Goal: Information Seeking & Learning: Learn about a topic

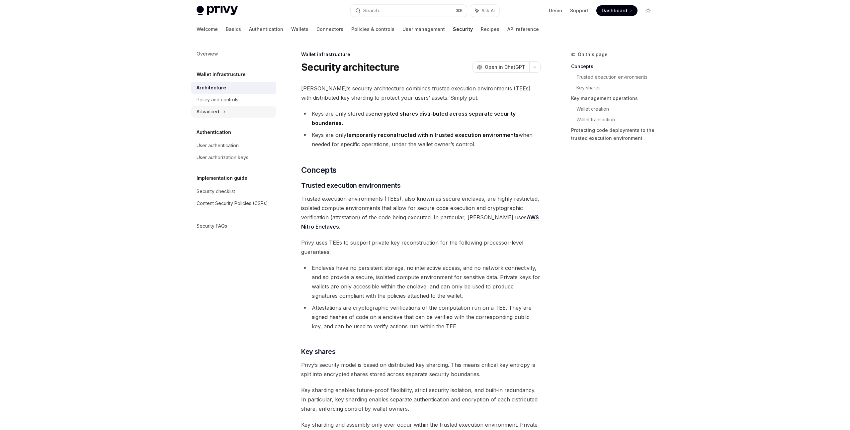
click at [216, 110] on div "Advanced" at bounding box center [208, 112] width 23 height 8
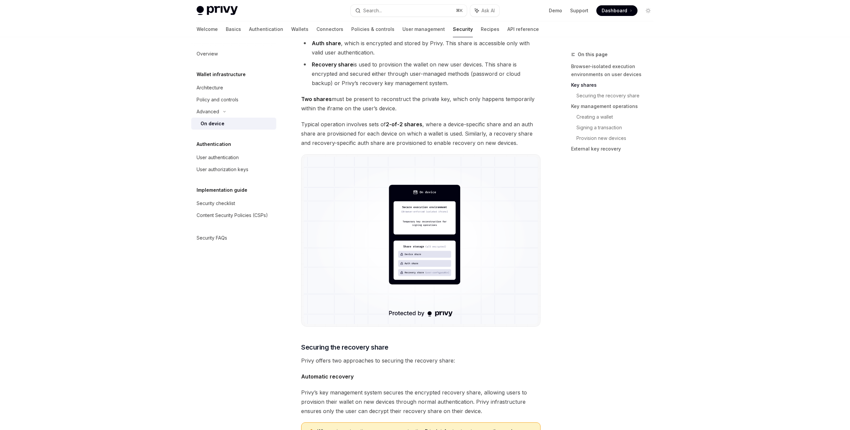
scroll to position [514, 0]
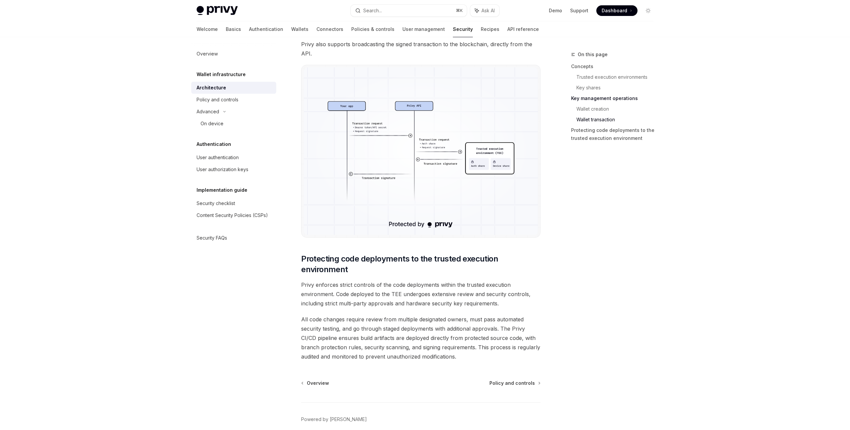
scroll to position [1214, 0]
click at [413, 131] on img at bounding box center [421, 151] width 234 height 167
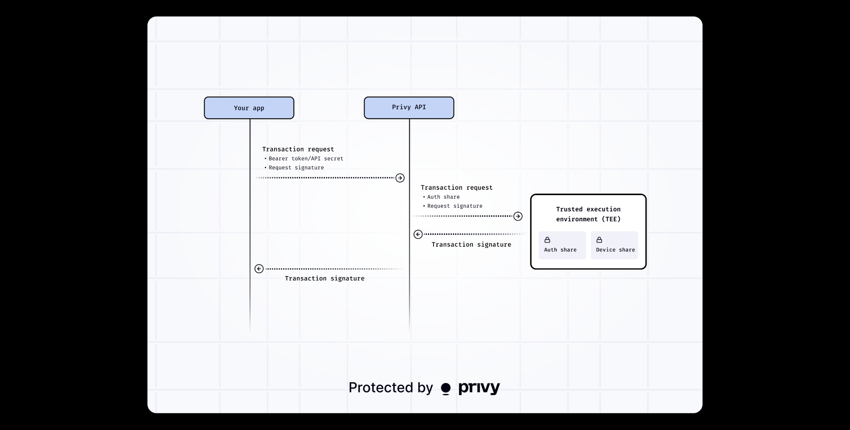
click at [67, 64] on div at bounding box center [425, 215] width 850 height 430
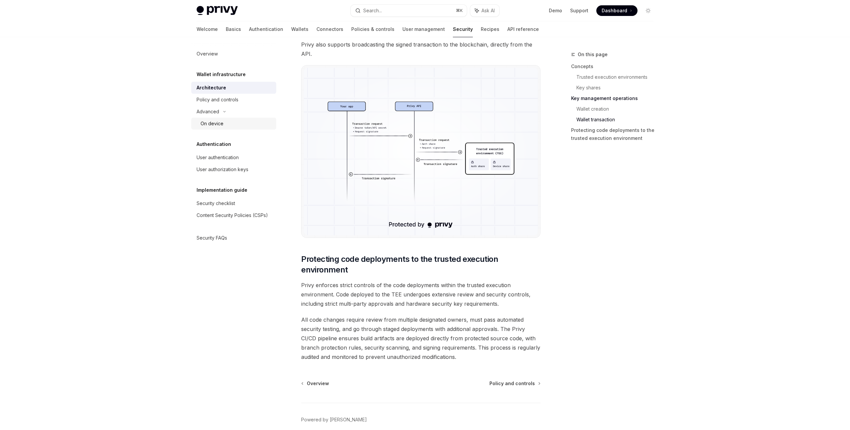
click at [212, 122] on div "On device" at bounding box center [212, 124] width 23 height 8
type textarea "*"
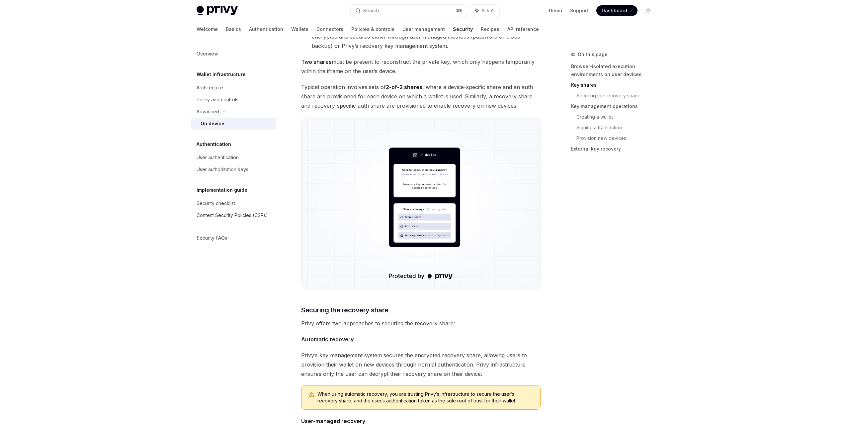
scroll to position [572, 0]
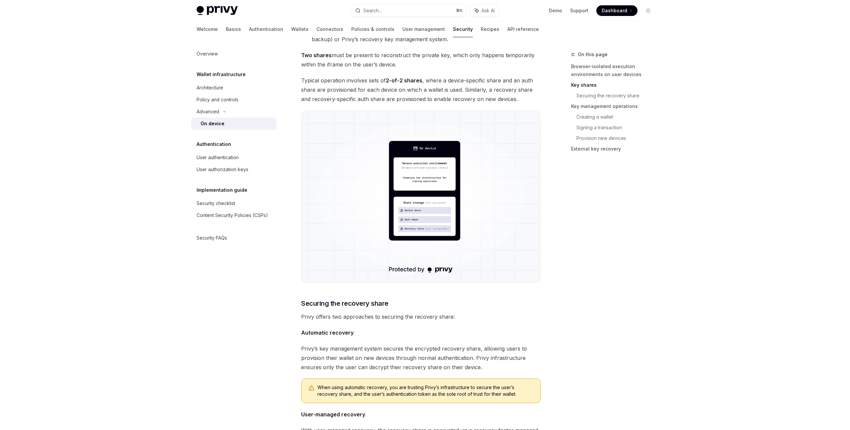
click at [421, 209] on img at bounding box center [421, 196] width 234 height 167
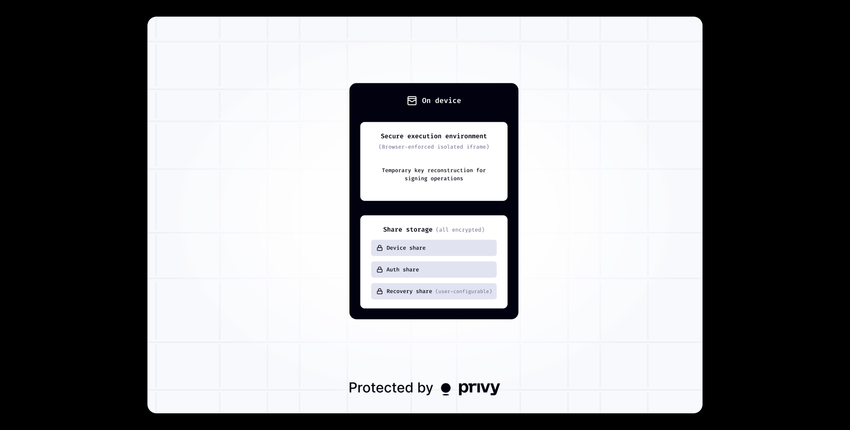
click at [578, 204] on img at bounding box center [424, 215] width 555 height 396
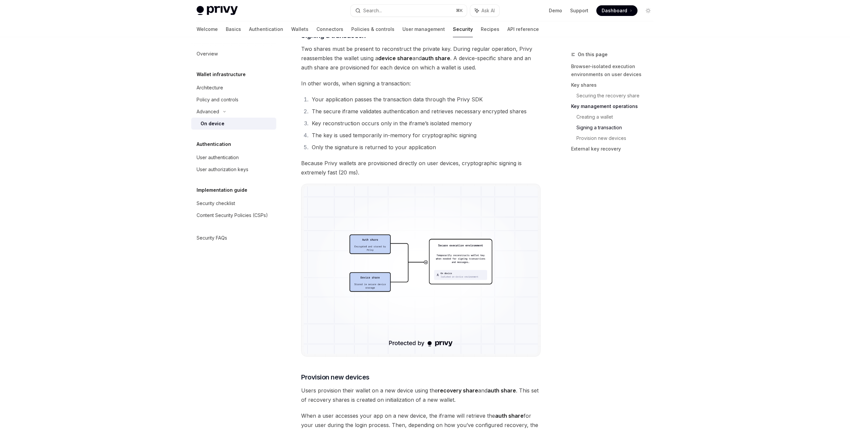
scroll to position [1184, 0]
click at [399, 284] on img at bounding box center [421, 269] width 234 height 167
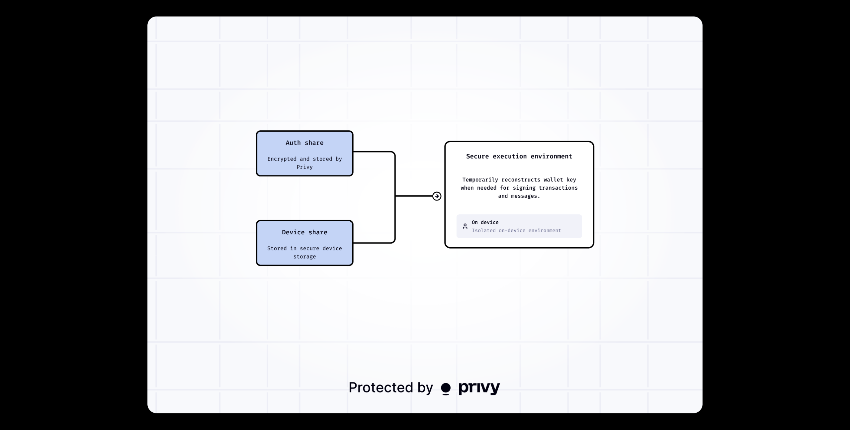
click at [761, 289] on div at bounding box center [425, 215] width 850 height 430
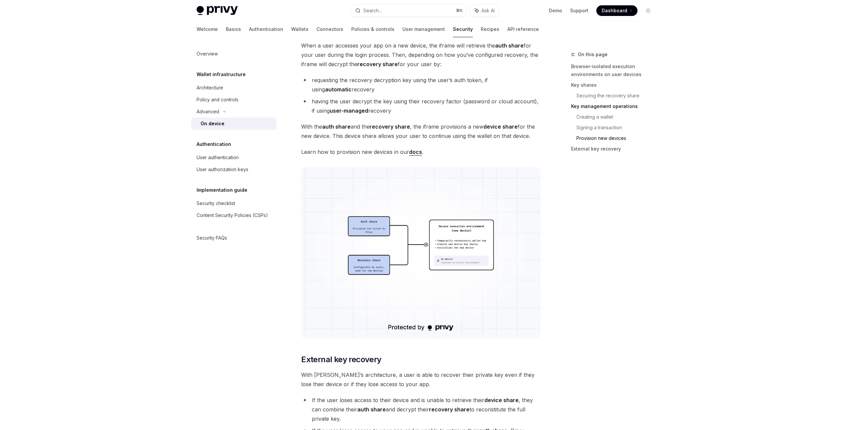
scroll to position [1549, 0]
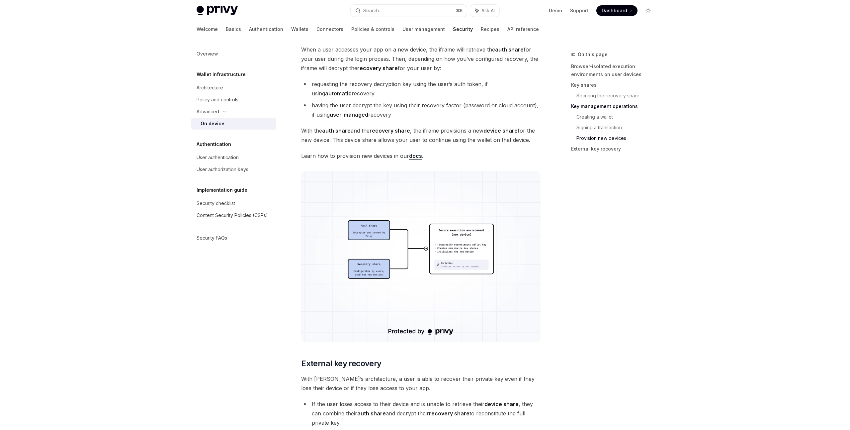
click at [585, 273] on div "On this page Browser-isolated execution environments on user devices Key shares…" at bounding box center [608, 239] width 101 height 379
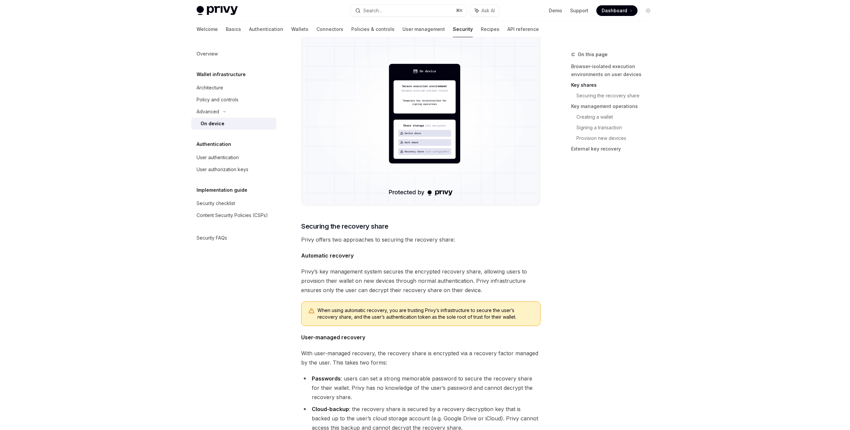
scroll to position [648, 0]
click at [424, 130] on img at bounding box center [421, 120] width 234 height 167
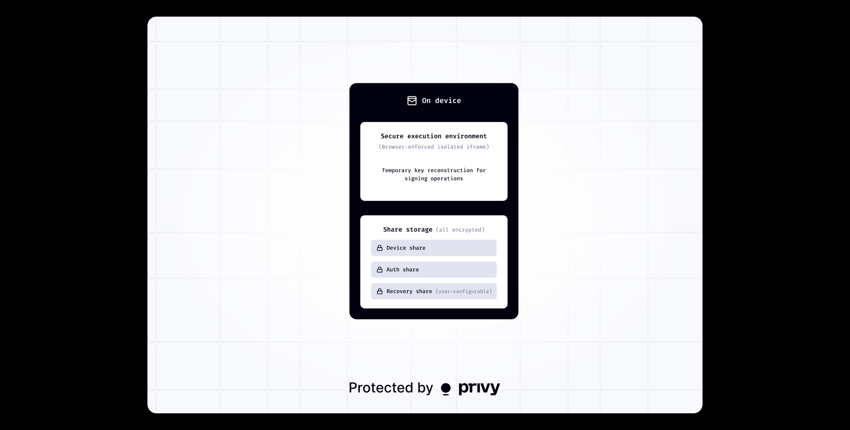
click at [104, 186] on div at bounding box center [425, 215] width 850 height 430
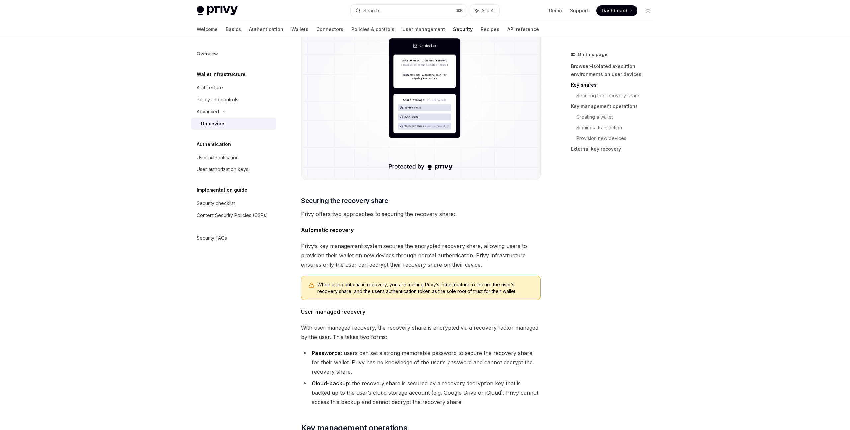
scroll to position [676, 0]
drag, startPoint x: 309, startPoint y: 244, endPoint x: 427, endPoint y: 310, distance: 135.5
click at [427, 310] on div "Privy’s security architecture leverages secure execution environments to protec…" at bounding box center [420, 377] width 239 height 1939
click at [427, 313] on span "User-managed recovery" at bounding box center [420, 310] width 239 height 9
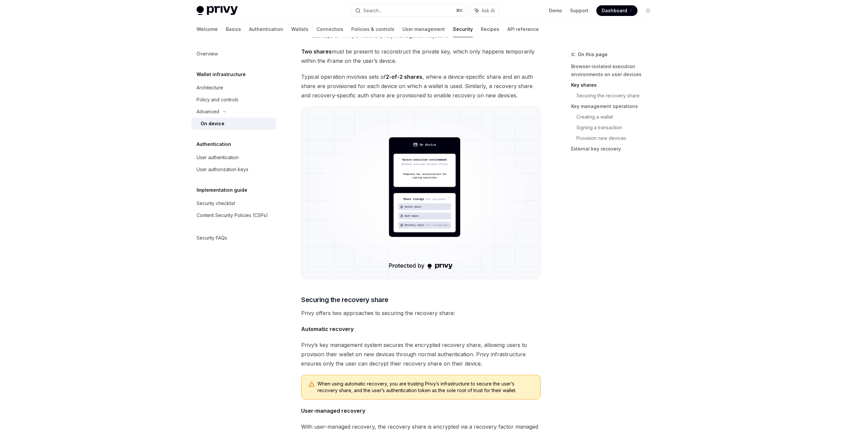
scroll to position [577, 0]
click at [562, 13] on link "Demo" at bounding box center [555, 10] width 13 height 7
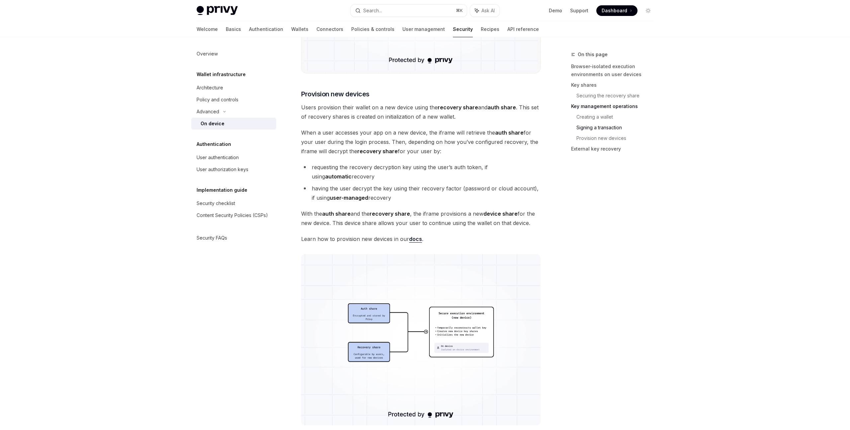
scroll to position [1458, 0]
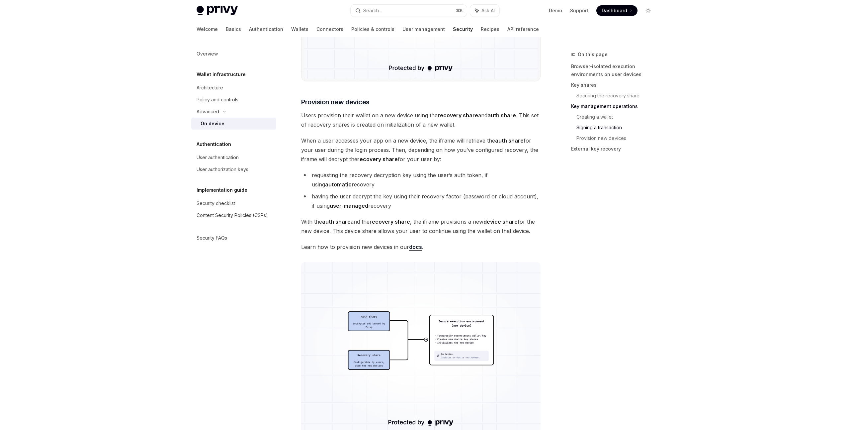
click at [413, 142] on span "When a user accesses your app on a new device, the iframe will retrieve the aut…" at bounding box center [420, 150] width 239 height 28
click at [467, 189] on li "requesting the recovery decryption key using the user’s auth token, if using au…" at bounding box center [420, 179] width 239 height 19
click at [466, 175] on li "requesting the recovery decryption key using the user’s auth token, if using au…" at bounding box center [420, 179] width 239 height 19
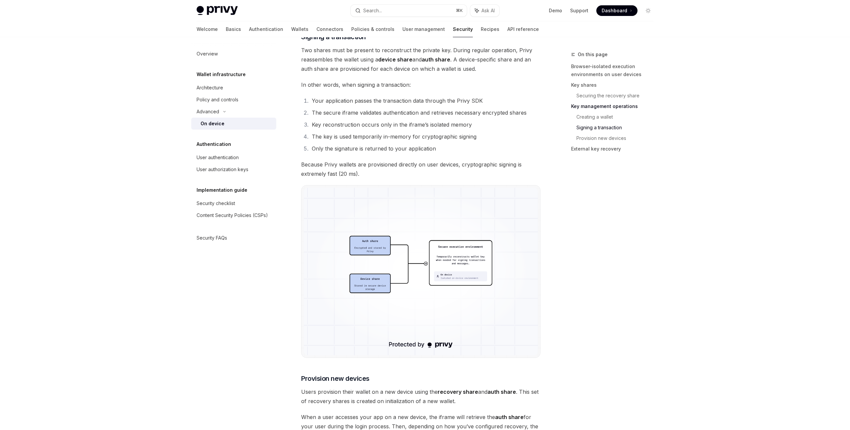
scroll to position [1165, 0]
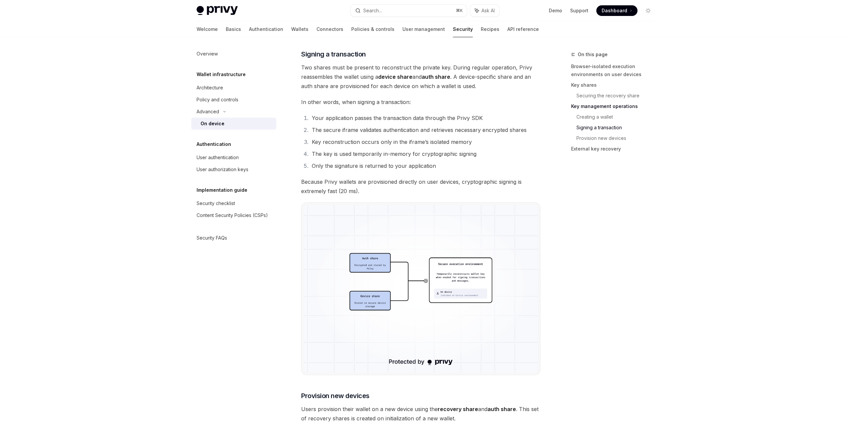
click at [476, 166] on li "Only the signature is returned to your application" at bounding box center [425, 165] width 231 height 9
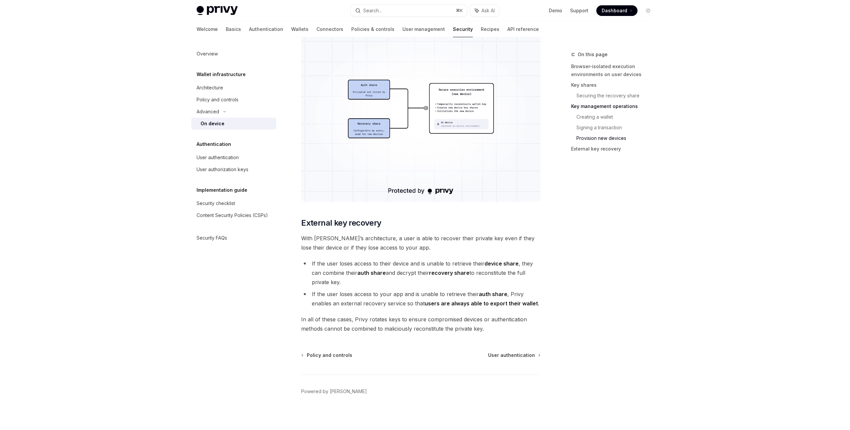
scroll to position [1691, 0]
click at [445, 261] on li "If the user loses access to their device and is unable to retrieve their device…" at bounding box center [420, 271] width 239 height 28
click at [442, 275] on li "If the user loses access to their device and is unable to retrieve their device…" at bounding box center [420, 271] width 239 height 28
click at [423, 297] on li "If the user loses access to your app and is unable to retrieve their auth share…" at bounding box center [420, 296] width 239 height 19
click at [413, 297] on li "If the user loses access to your app and is unable to retrieve their auth share…" at bounding box center [420, 296] width 239 height 19
